Goal: Information Seeking & Learning: Learn about a topic

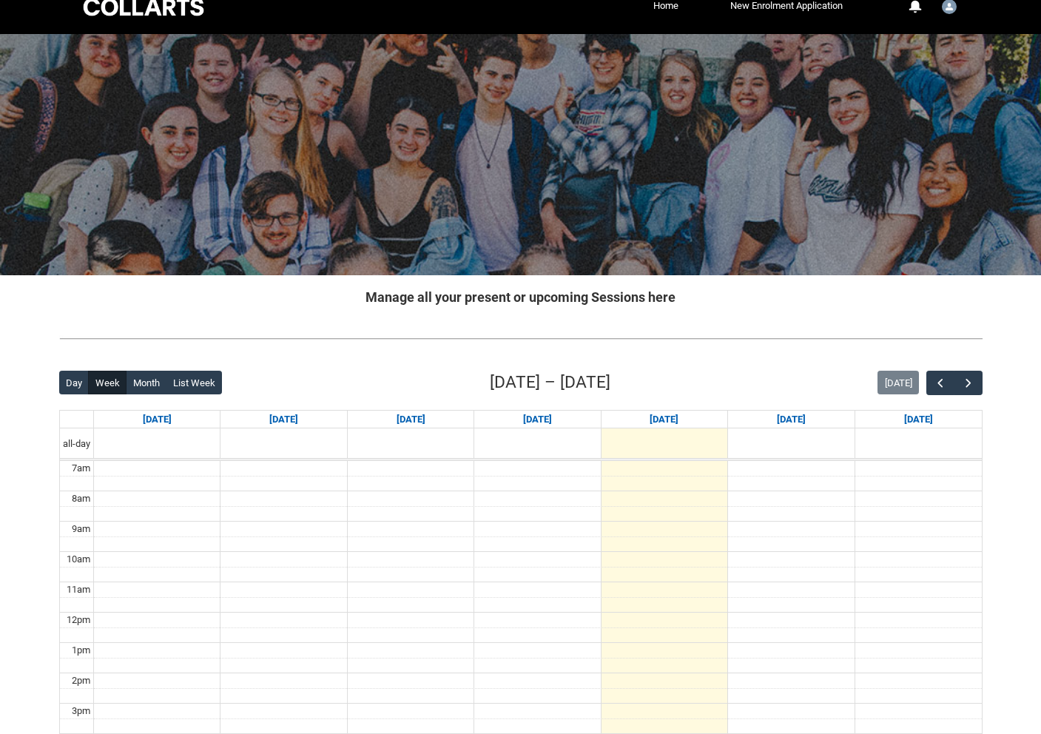
scroll to position [4, 0]
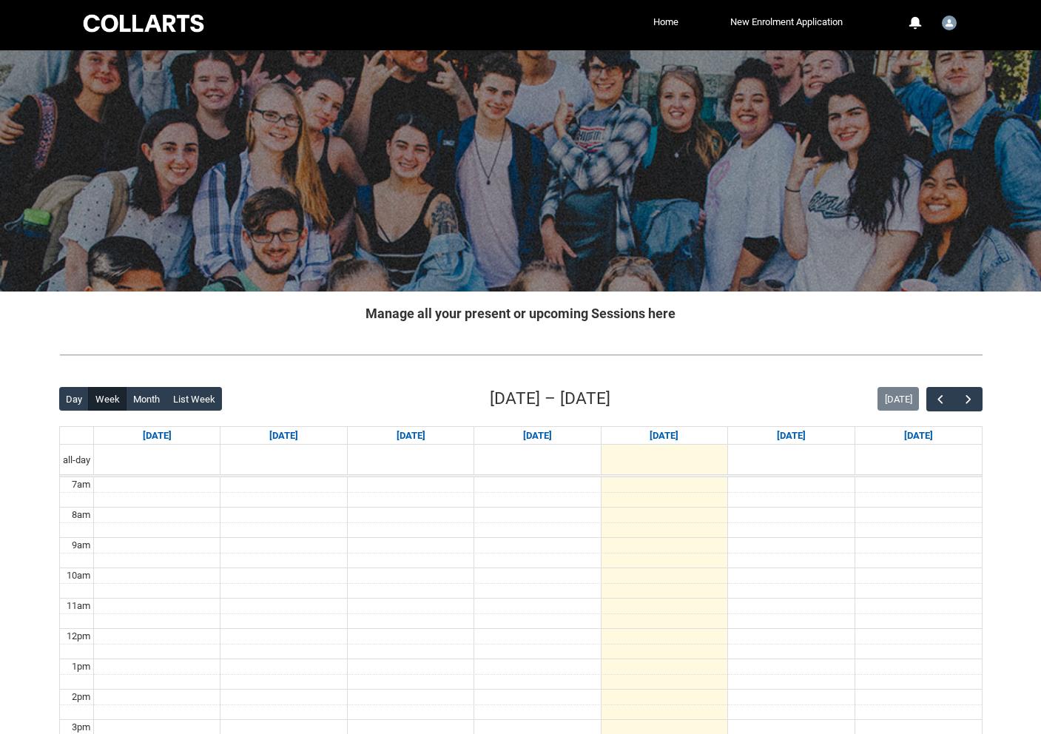
drag, startPoint x: 825, startPoint y: 331, endPoint x: 851, endPoint y: 337, distance: 27.1
click at [834, 331] on div "Manage all your present or upcoming Sessions here" at bounding box center [520, 313] width 947 height 44
click at [967, 398] on span "button" at bounding box center [968, 399] width 15 height 15
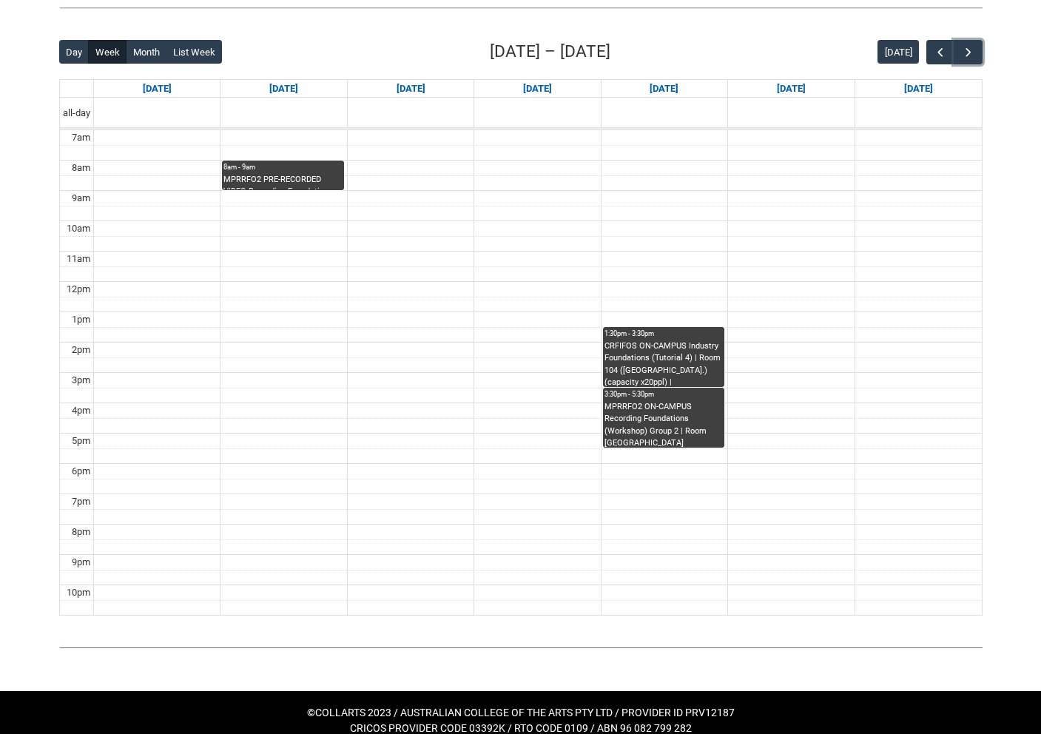
scroll to position [346, 0]
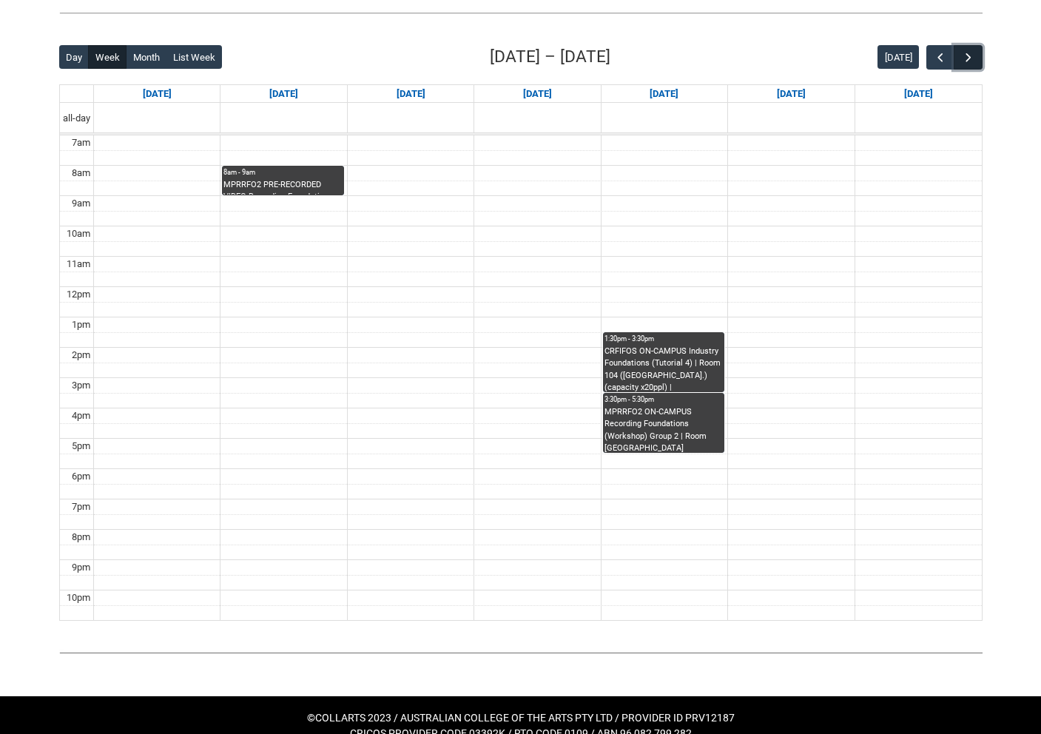
click at [968, 64] on span "button" at bounding box center [968, 57] width 15 height 15
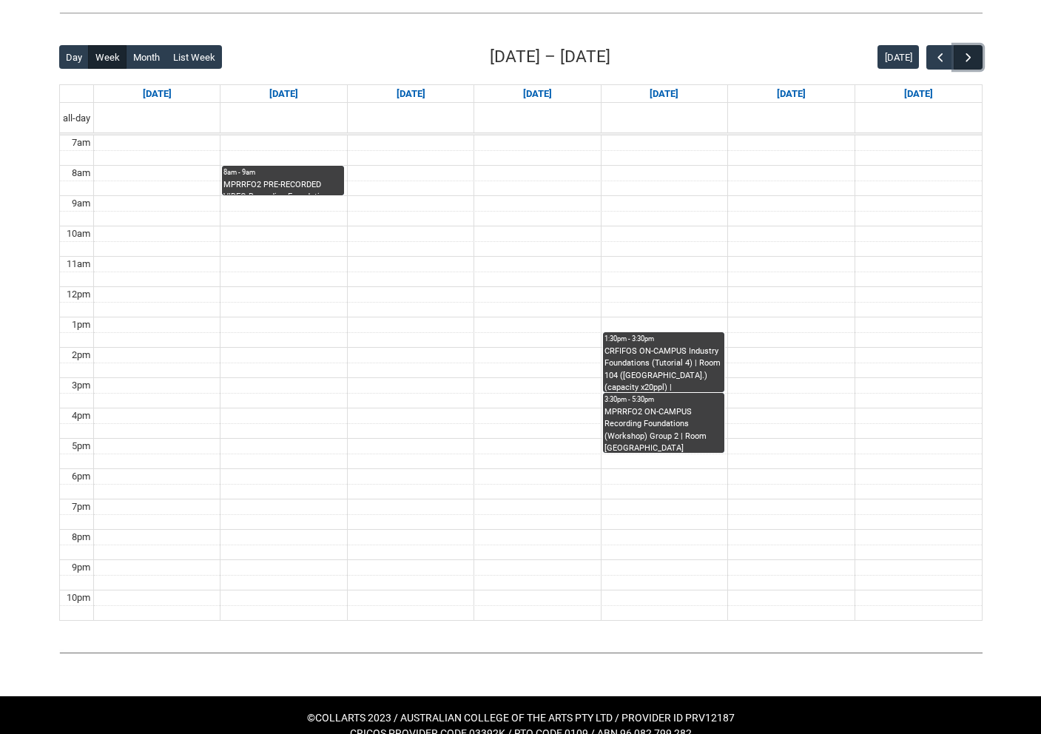
click at [968, 64] on span "button" at bounding box center [968, 57] width 15 height 15
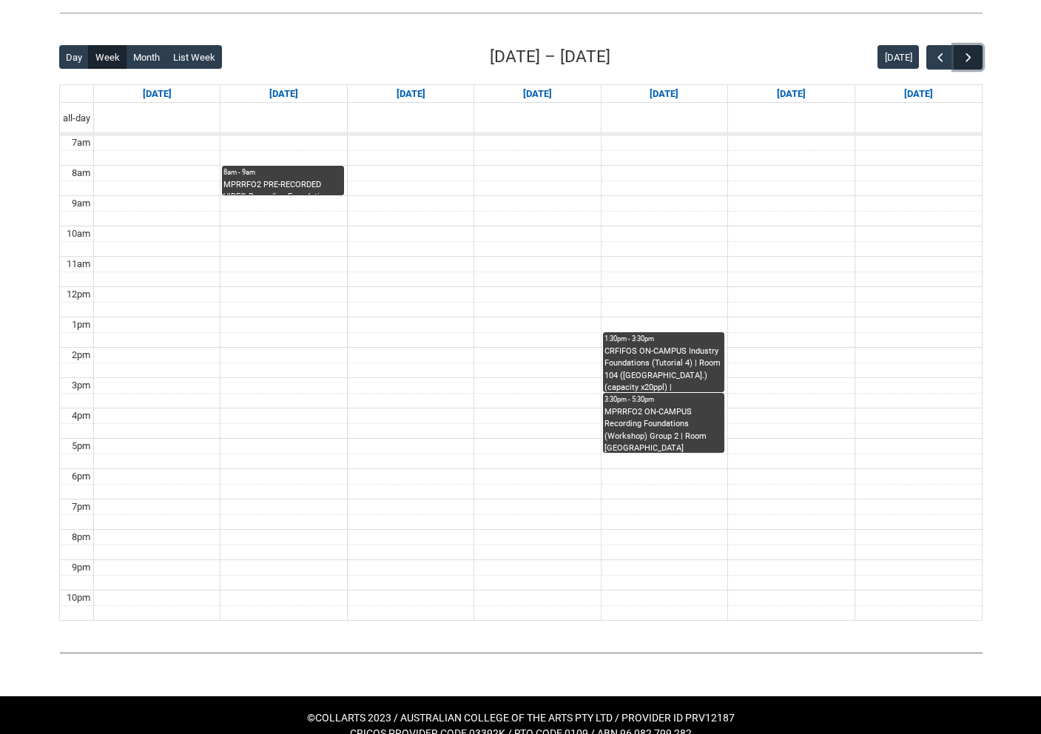
click at [968, 64] on span "button" at bounding box center [968, 57] width 15 height 15
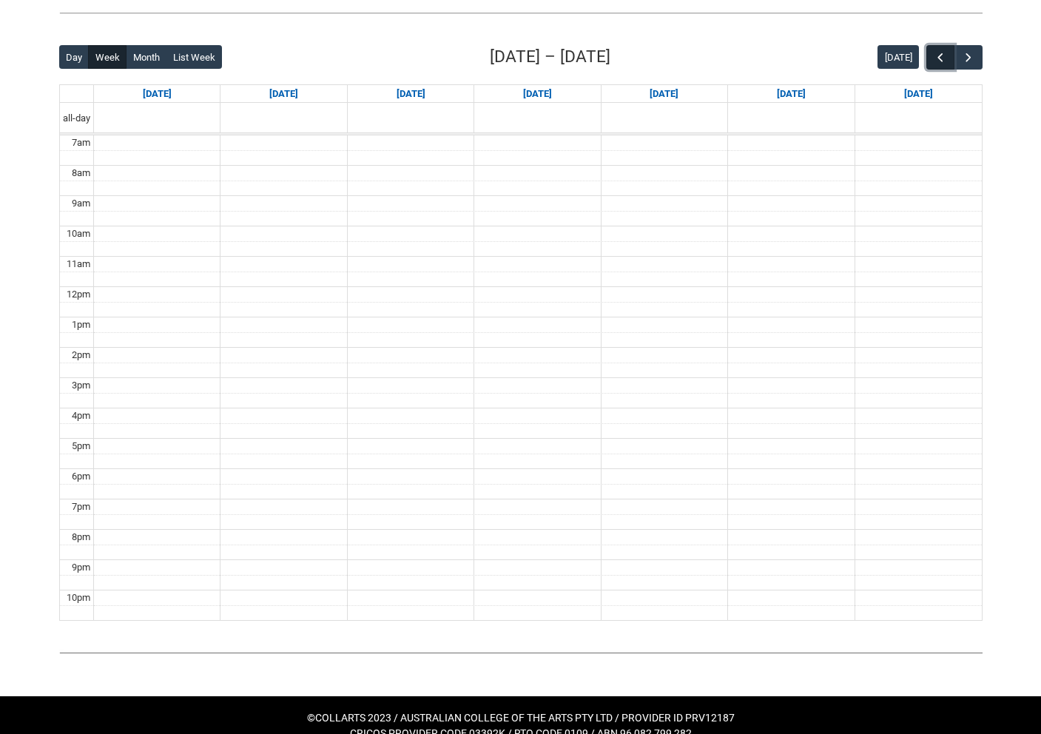
click at [934, 52] on span "button" at bounding box center [940, 57] width 15 height 15
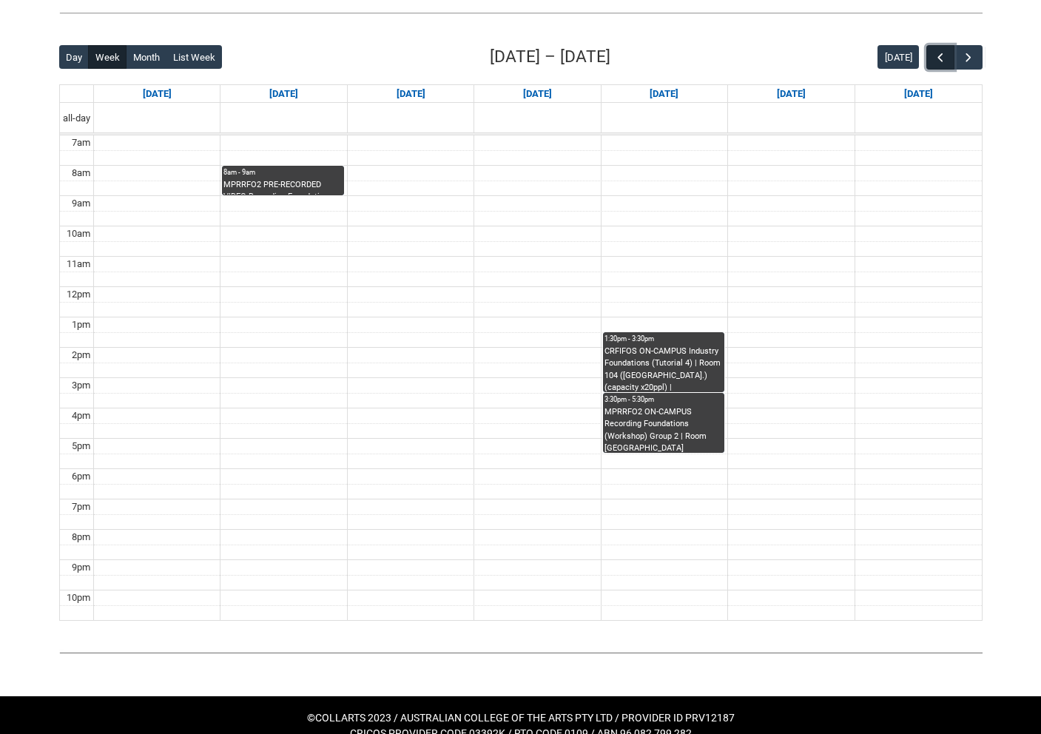
click at [934, 52] on span "button" at bounding box center [940, 57] width 15 height 15
click at [934, 50] on span "button" at bounding box center [940, 57] width 15 height 15
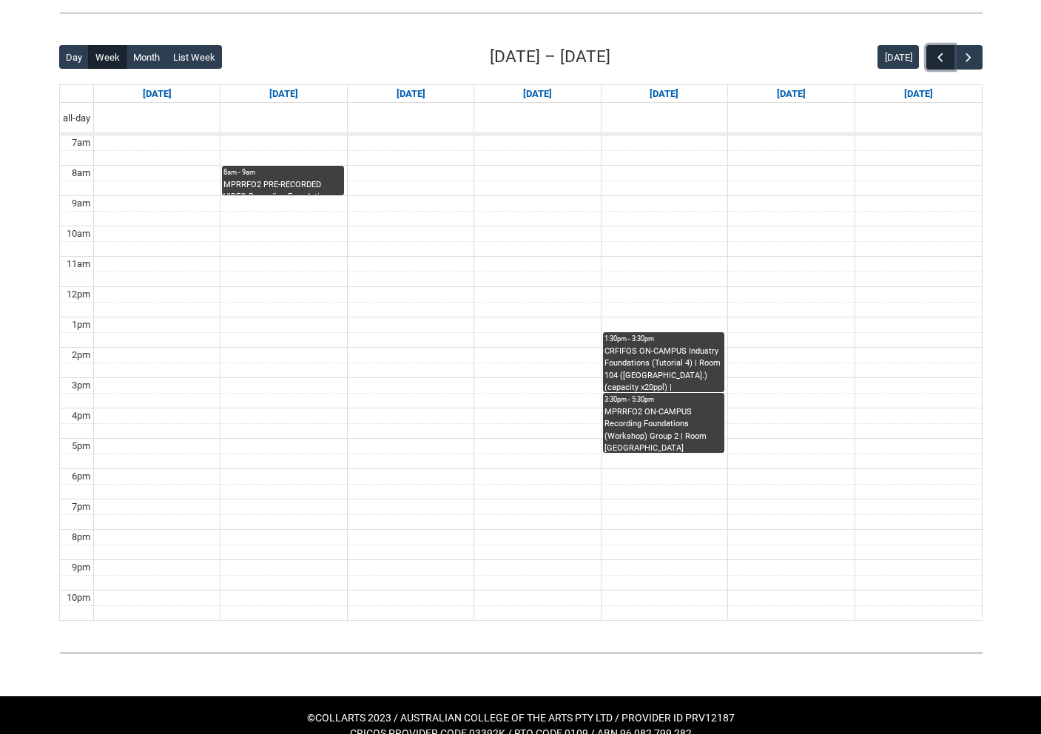
click at [934, 50] on span "button" at bounding box center [940, 57] width 15 height 15
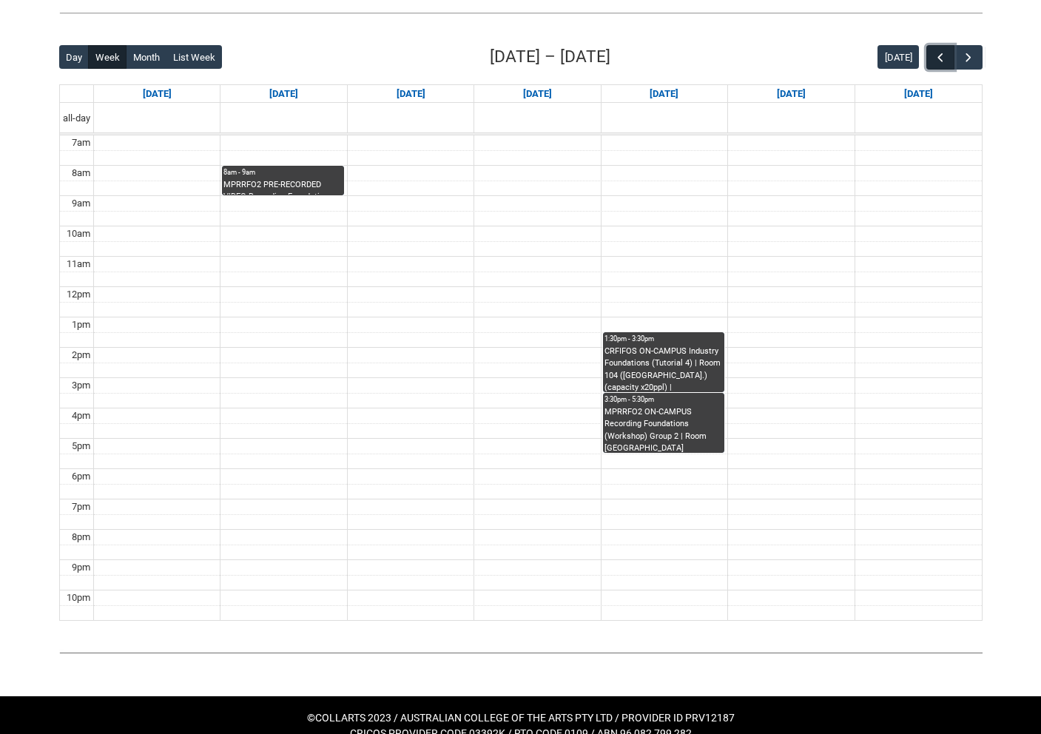
click at [934, 50] on span "button" at bounding box center [940, 57] width 15 height 15
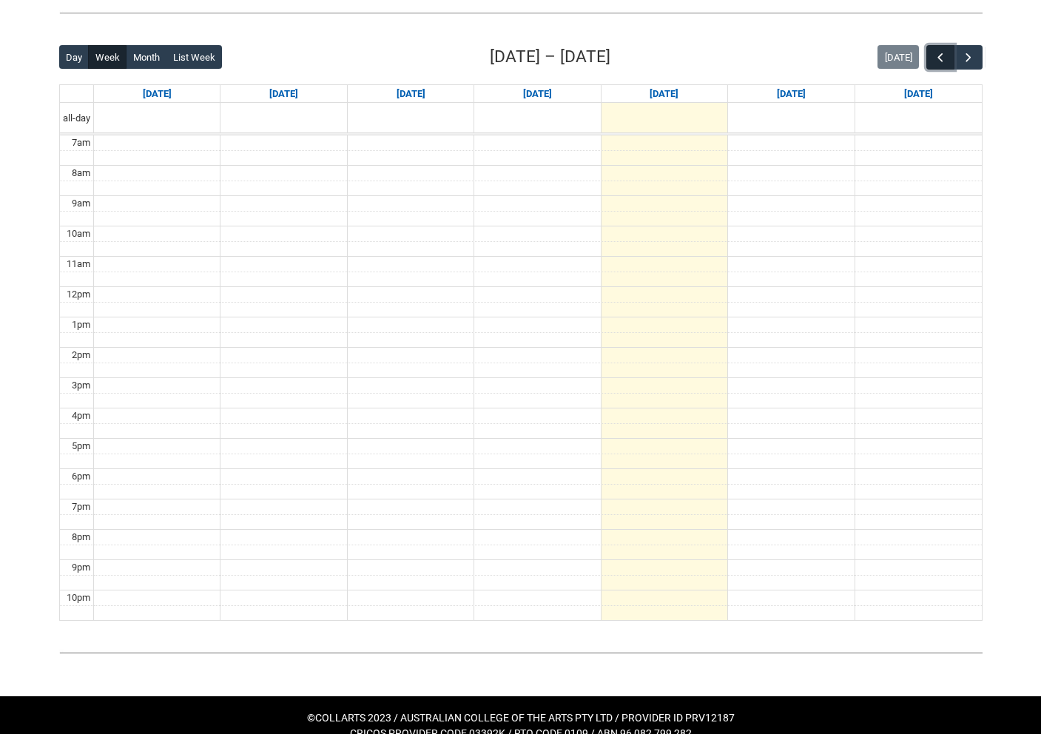
click at [934, 50] on span "button" at bounding box center [940, 57] width 15 height 15
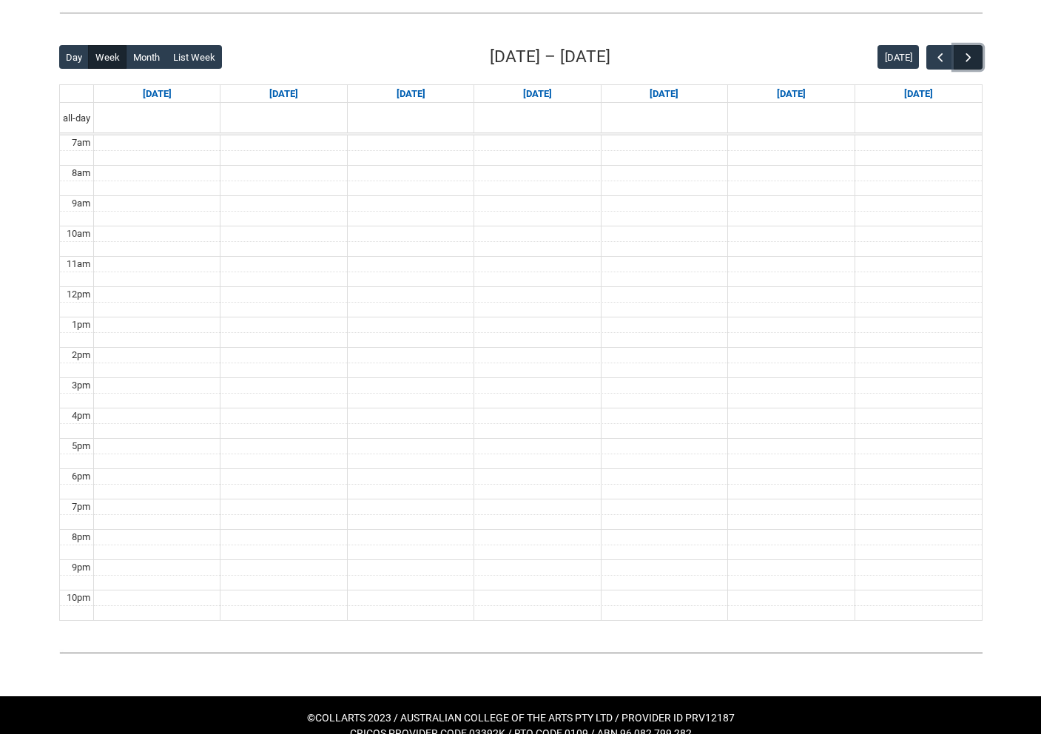
click at [962, 53] on span "button" at bounding box center [968, 57] width 15 height 15
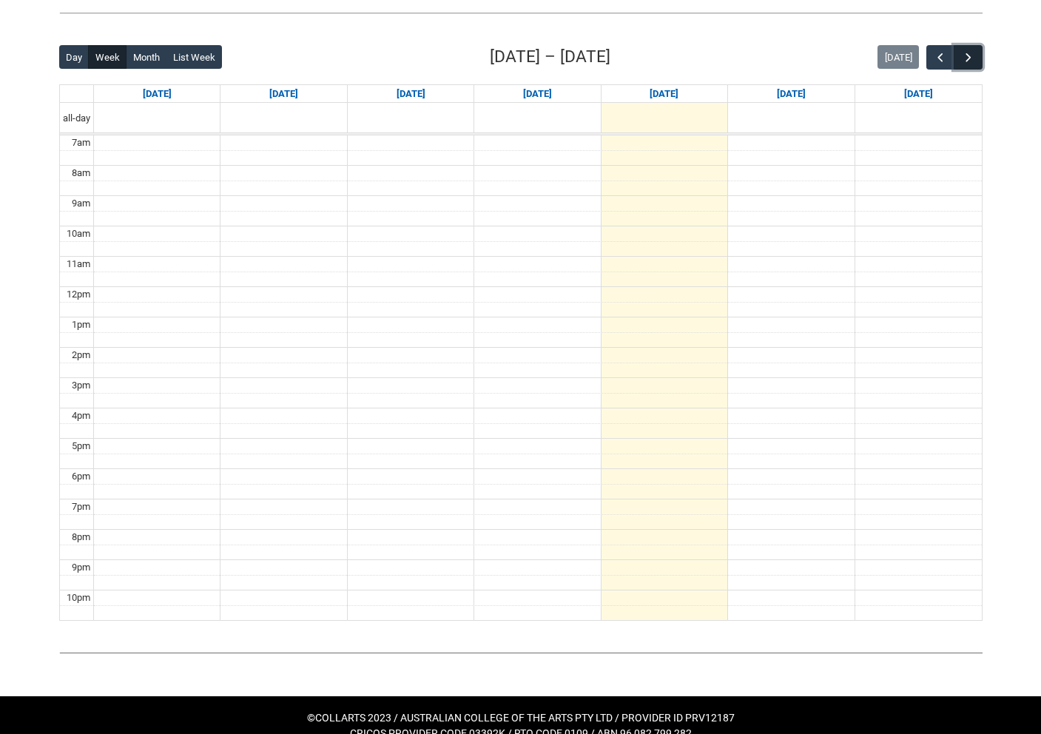
click at [962, 53] on span "button" at bounding box center [968, 57] width 15 height 15
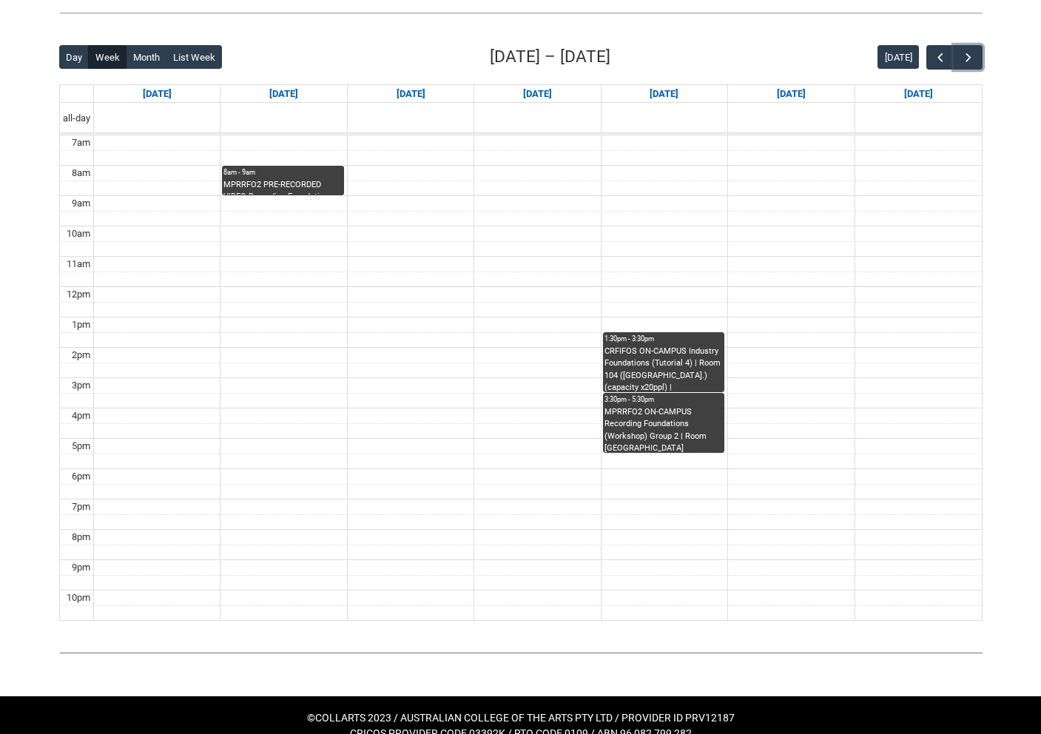
click at [320, 183] on div "MPRRFO2 PRE-RECORDED VIDEO Recording Foundations (Lecture/Tut) | Online | [PERS…" at bounding box center [282, 187] width 118 height 16
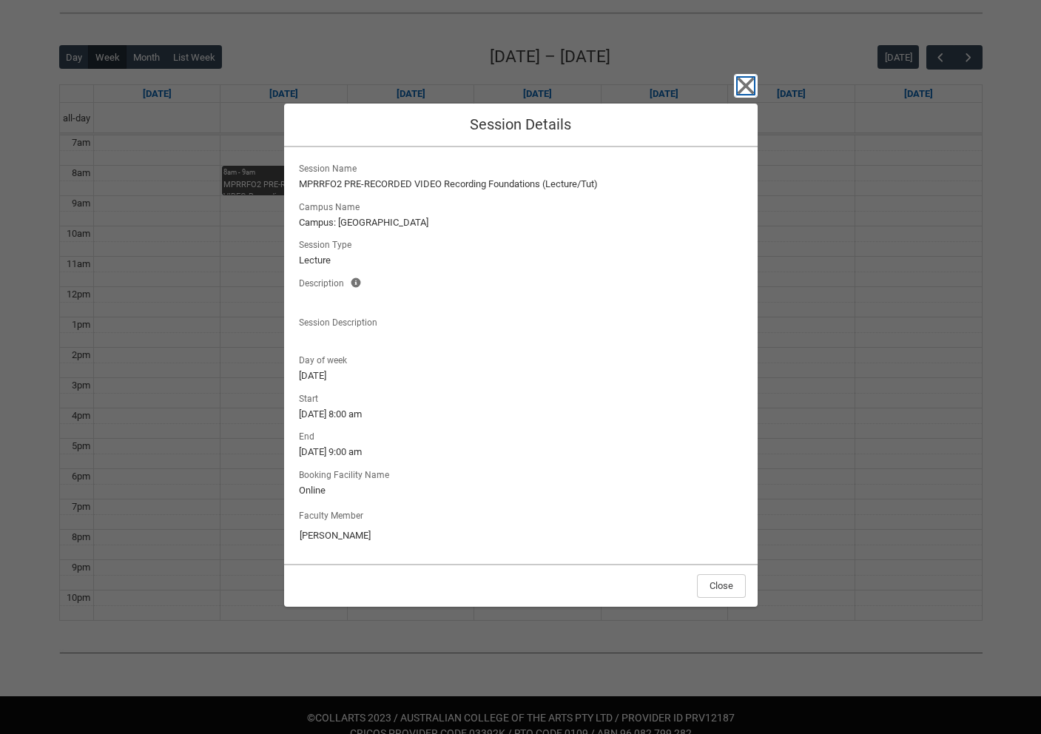
click at [752, 88] on icon "button" at bounding box center [746, 86] width 24 height 24
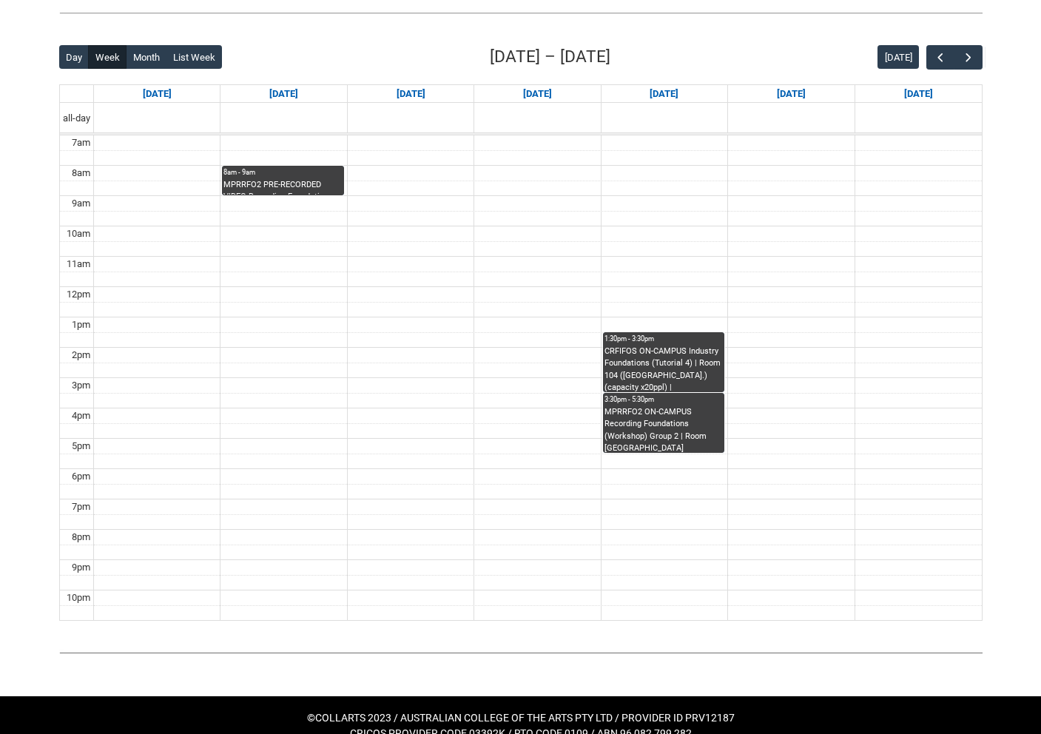
click at [665, 397] on div "3:30pm - 5:30pm" at bounding box center [663, 399] width 118 height 10
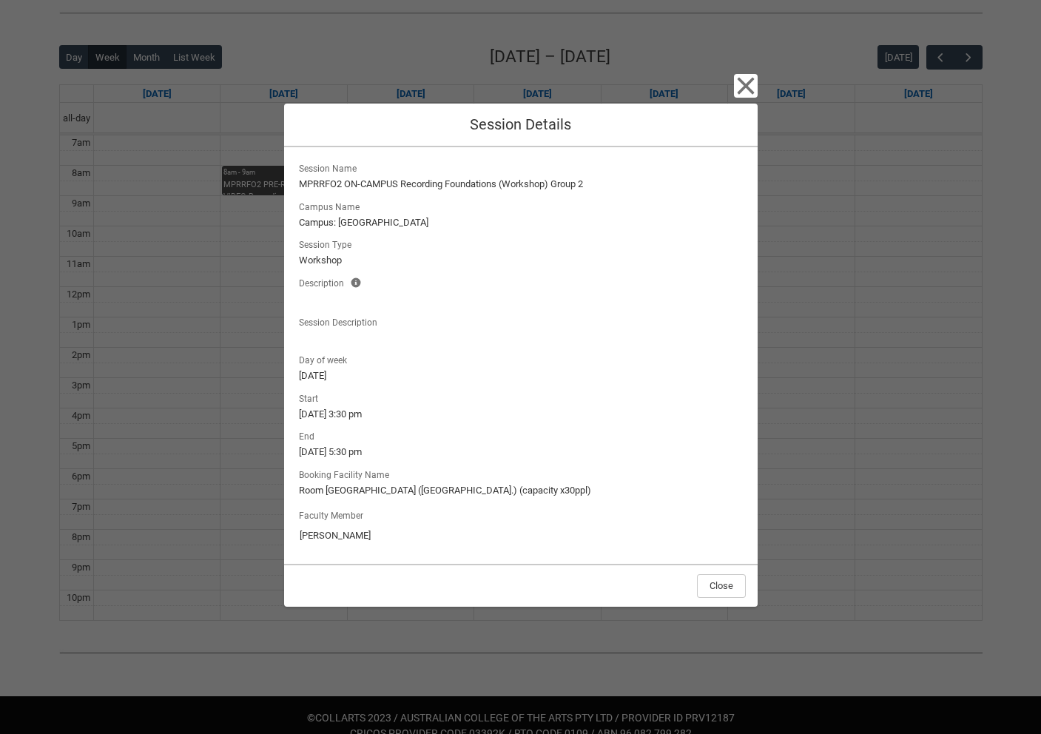
click at [732, 86] on div "Close Session Details Session Name MPRRFO2 ON-CAMPUS Recording Foundations (Wor…" at bounding box center [520, 367] width 473 height 734
click at [748, 89] on icon "button" at bounding box center [745, 86] width 17 height 17
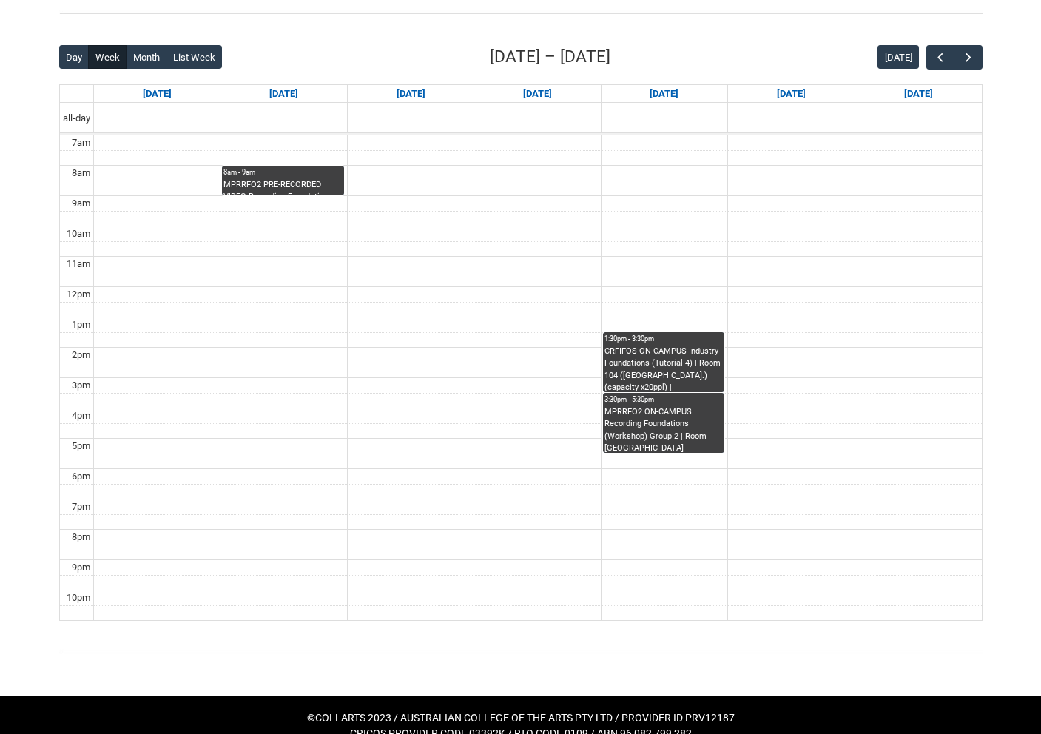
click at [300, 183] on div "MPRRFO2 PRE-RECORDED VIDEO Recording Foundations (Lecture/Tut) | Online | [PERS…" at bounding box center [282, 187] width 118 height 16
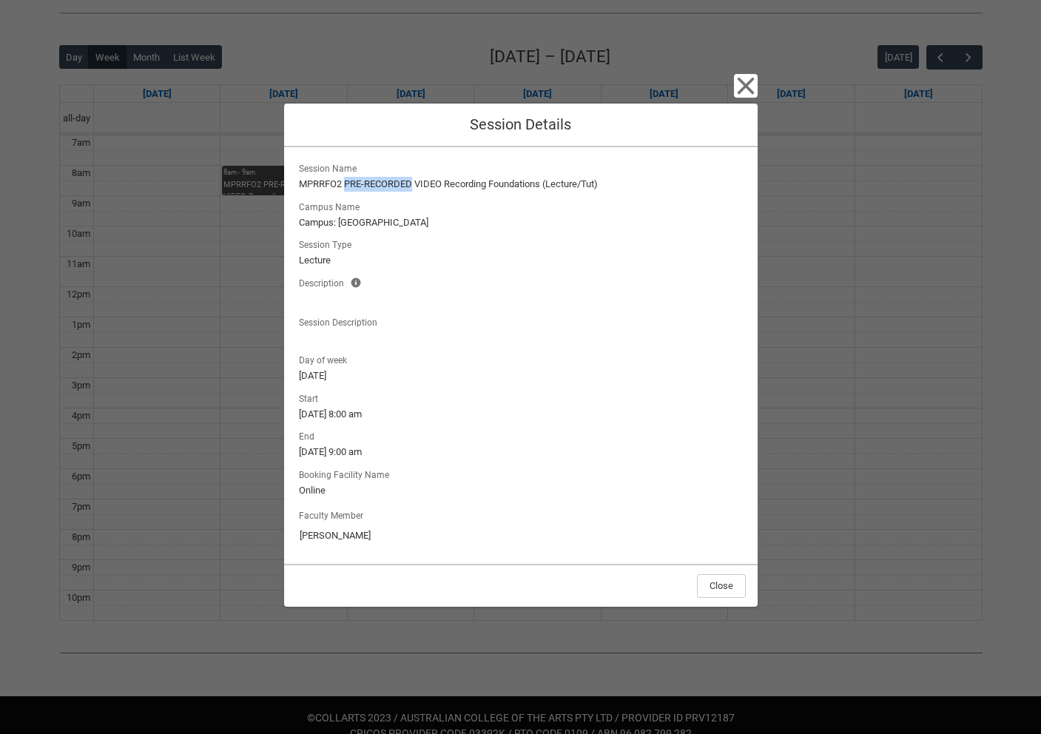
drag, startPoint x: 343, startPoint y: 184, endPoint x: 413, endPoint y: 180, distance: 69.7
click at [413, 180] on lightning-formatted-text "MPRRFO2 PRE-RECORDED VIDEO Recording Foundations (Lecture/Tut)" at bounding box center [521, 184] width 444 height 15
click at [709, 587] on button "Close" at bounding box center [721, 586] width 49 height 24
